Goal: Transaction & Acquisition: Download file/media

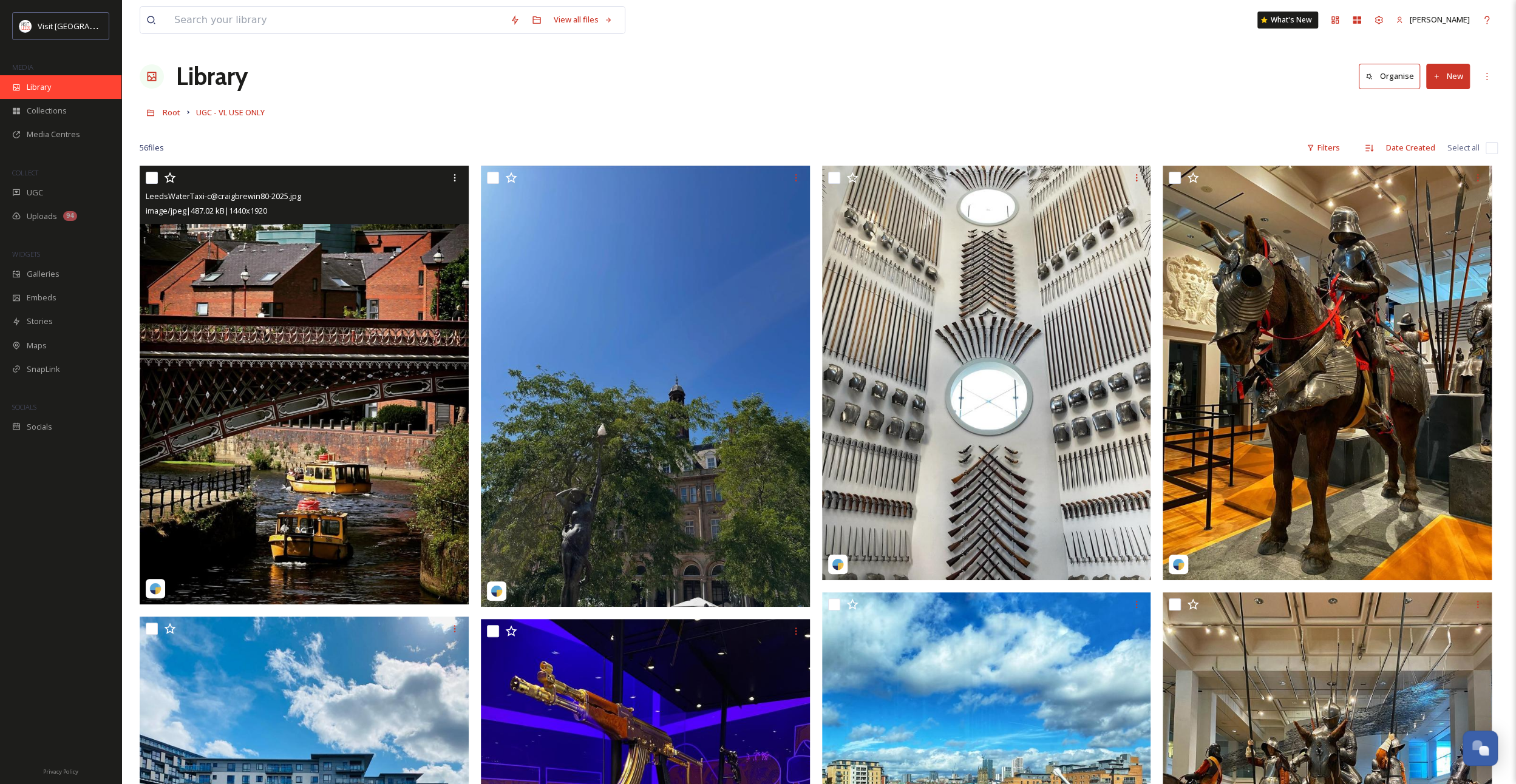
click at [53, 92] on div "Library" at bounding box center [60, 87] width 121 height 23
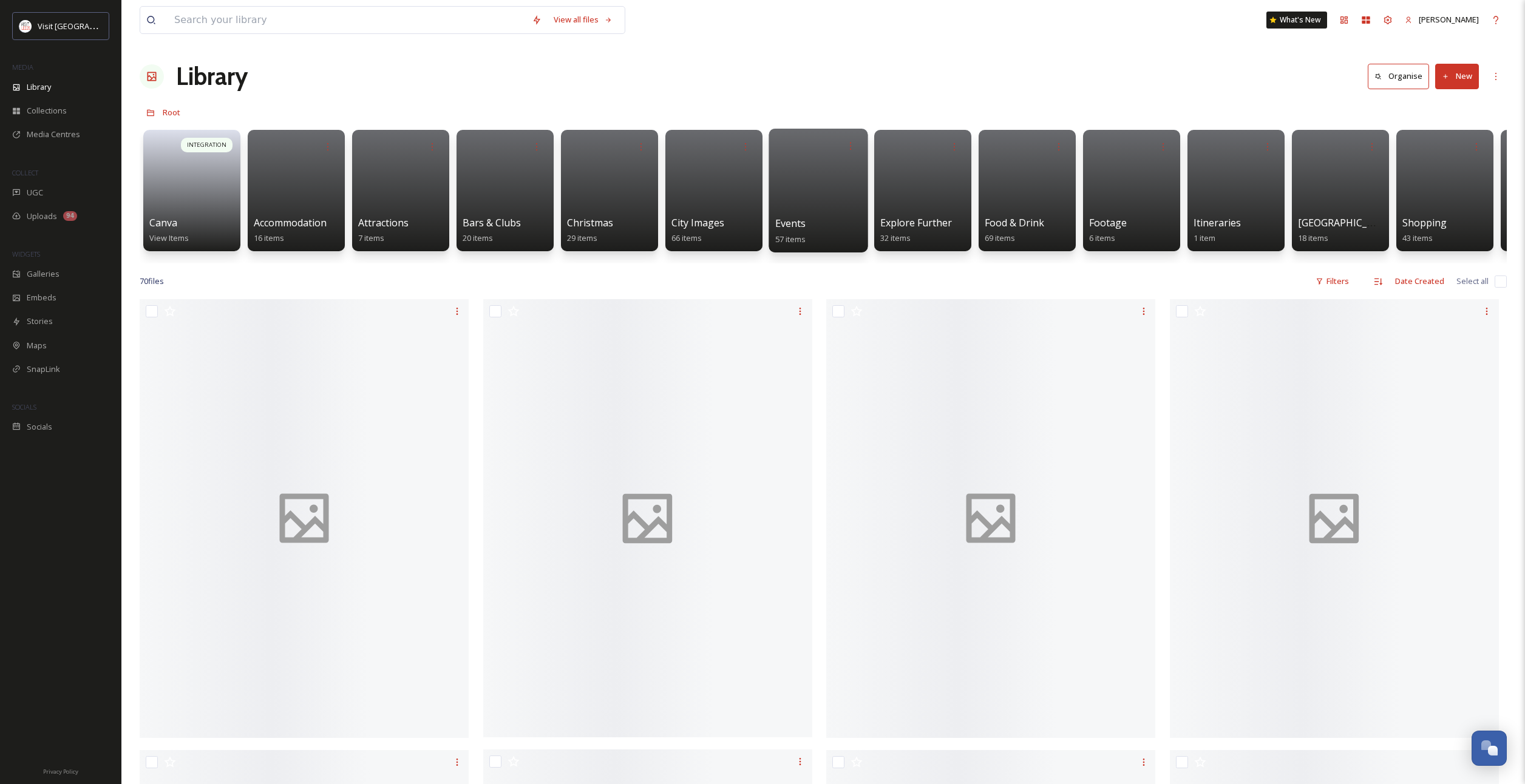
click at [812, 210] on div at bounding box center [818, 191] width 99 height 124
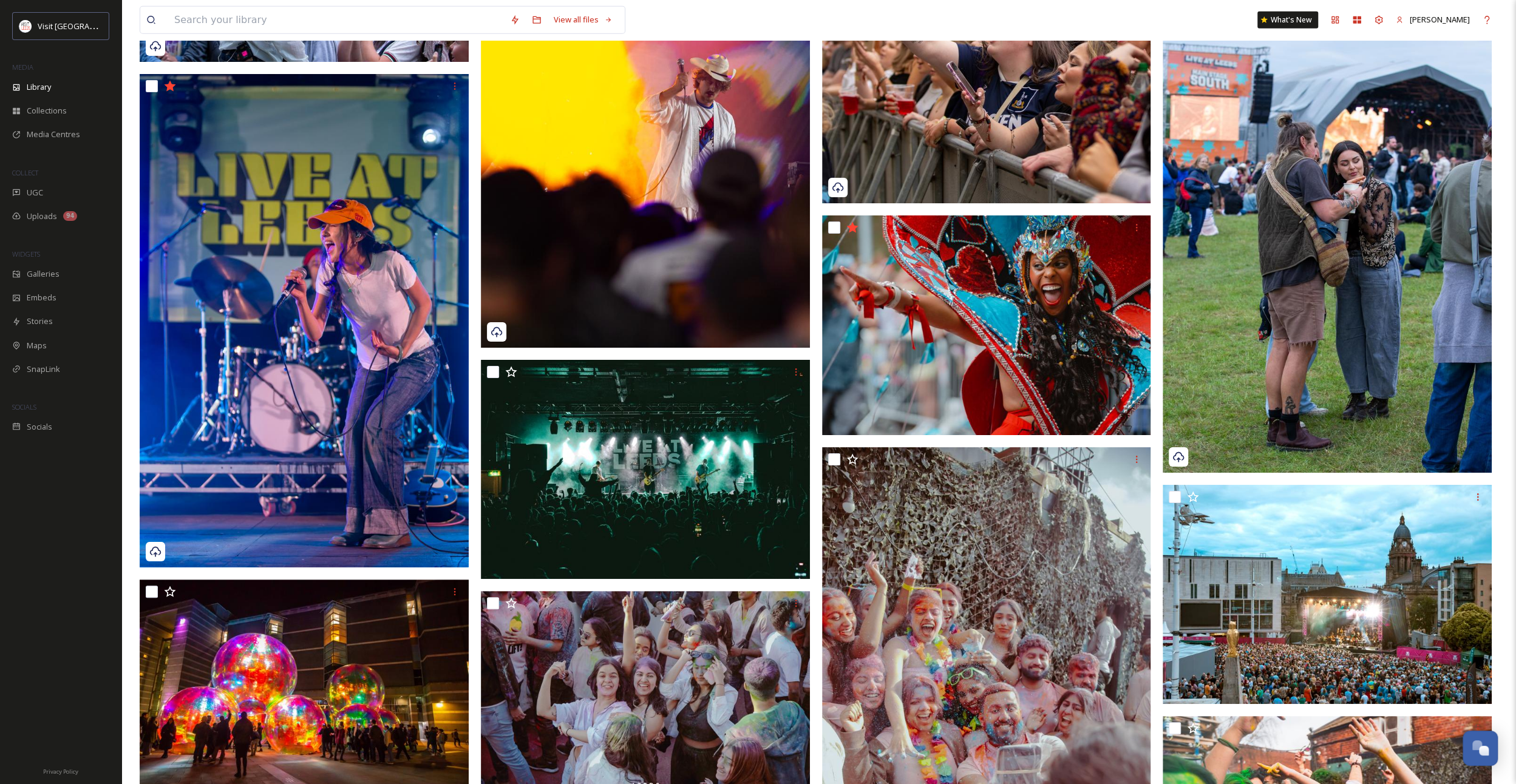
scroll to position [3278, 0]
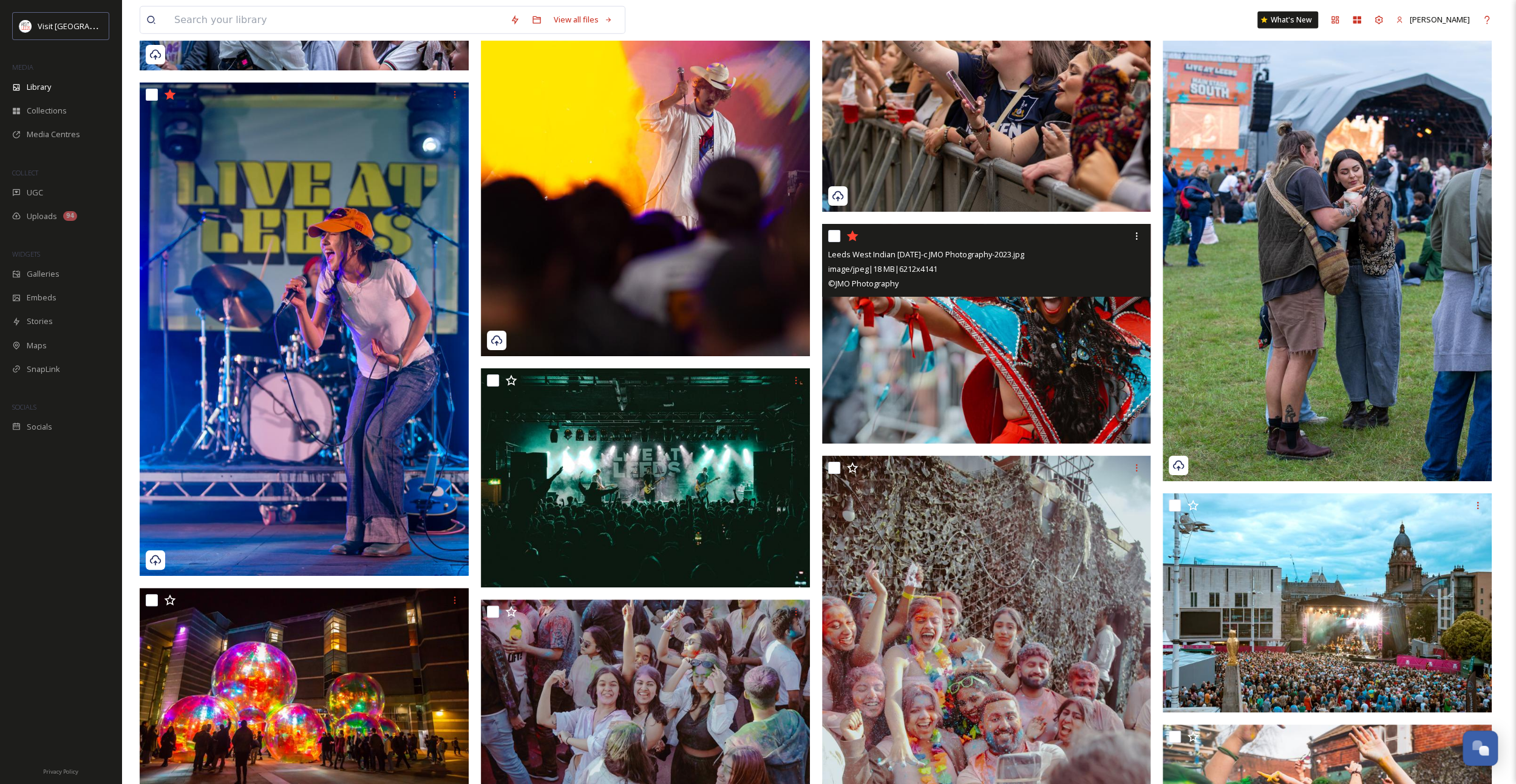
click at [1041, 315] on img at bounding box center [987, 333] width 329 height 220
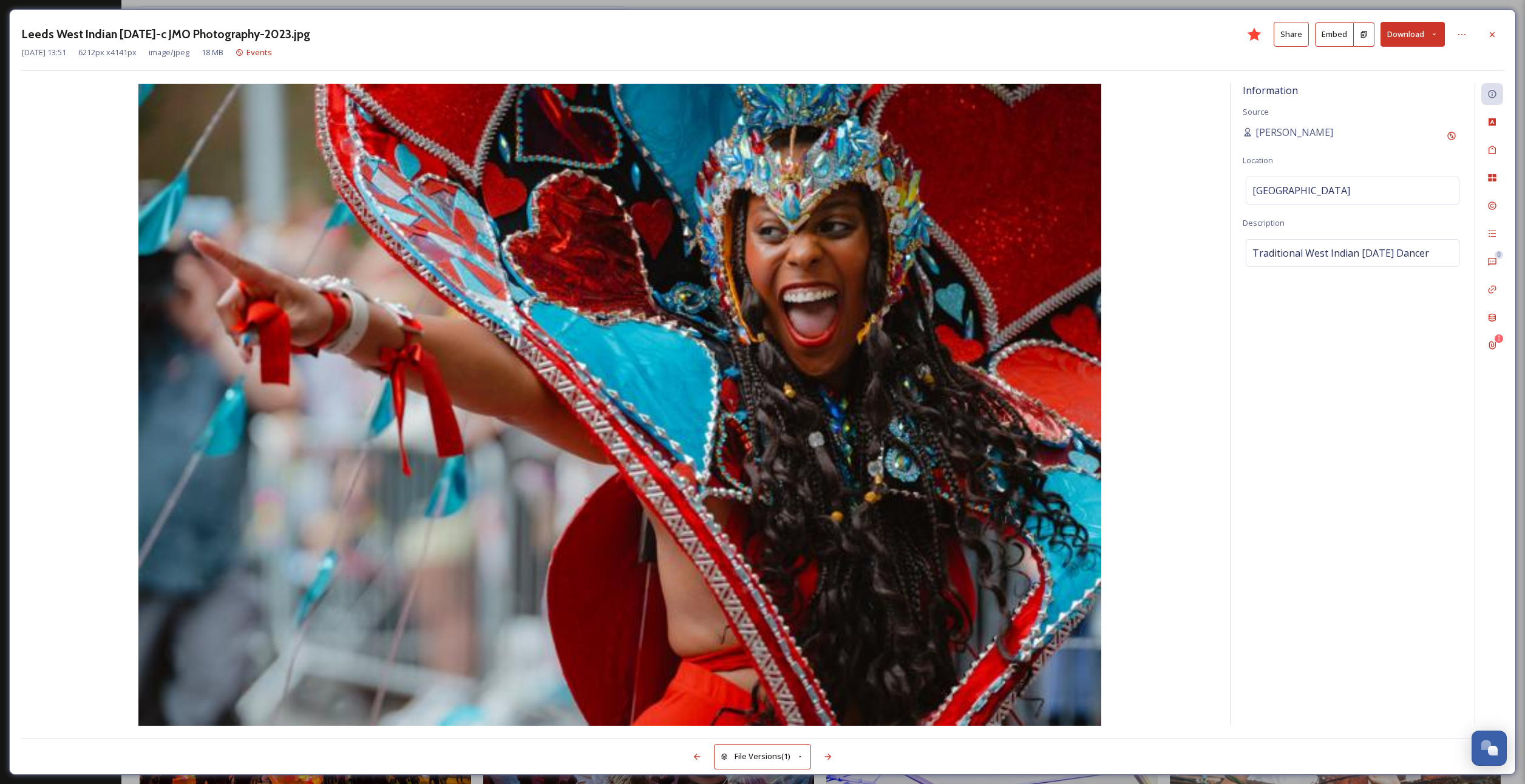
click at [1412, 32] on button "Download" at bounding box center [1412, 34] width 64 height 25
click at [1385, 88] on span "Download Large (2000 x 1333)" at bounding box center [1377, 86] width 107 height 12
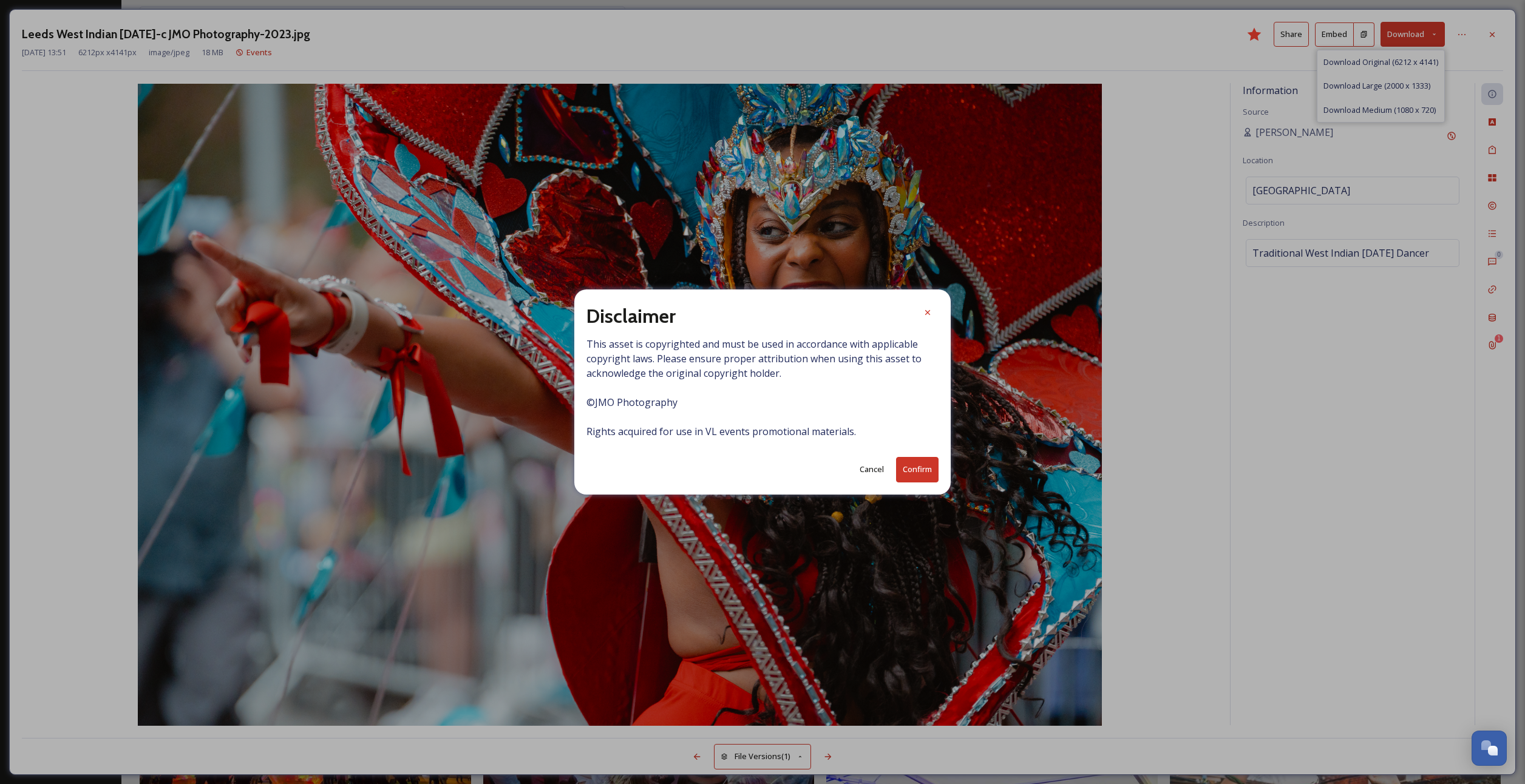
click at [929, 475] on button "Confirm" at bounding box center [917, 470] width 43 height 25
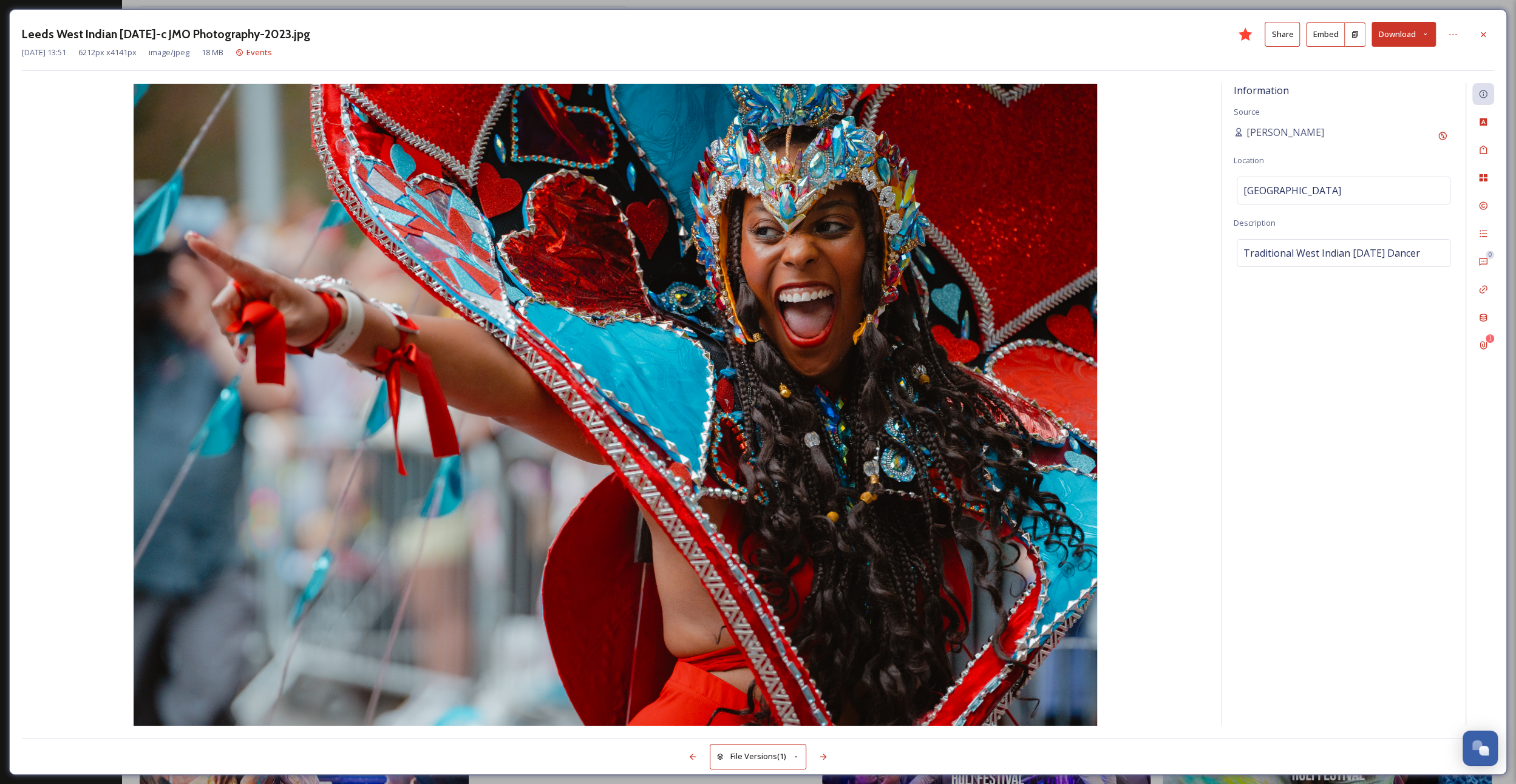
scroll to position [3816, 0]
click at [1488, 38] on icon at bounding box center [1483, 35] width 10 height 10
